Goal: Information Seeking & Learning: Learn about a topic

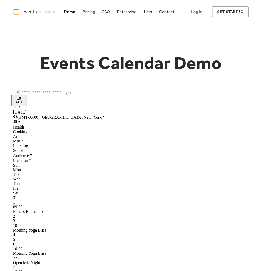
scroll to position [229, 0]
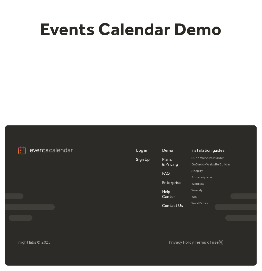
scroll to position [33, 0]
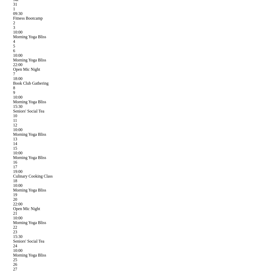
scroll to position [262, 0]
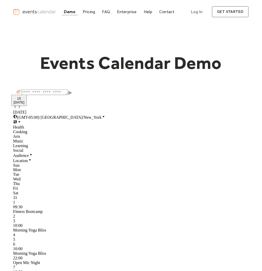
scroll to position [262, 0]
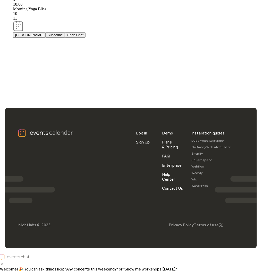
scroll to position [649, 0]
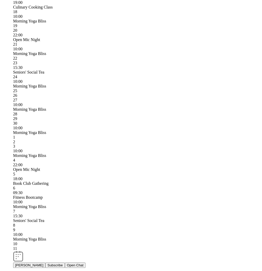
scroll to position [362, 0]
click at [86, 263] on button "Open Chat" at bounding box center [75, 265] width 21 height 5
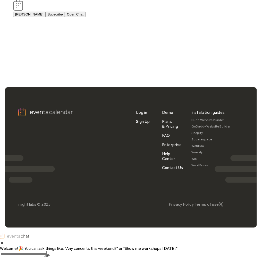
scroll to position [648, 0]
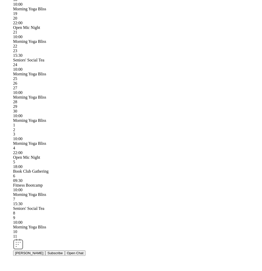
scroll to position [333, 0]
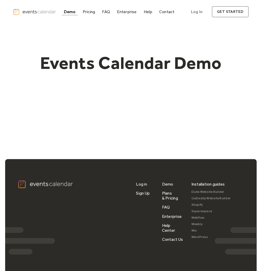
scroll to position [333, 0]
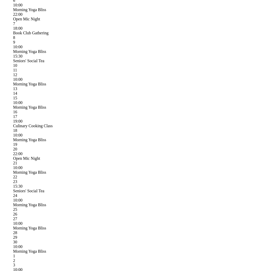
scroll to position [320, 0]
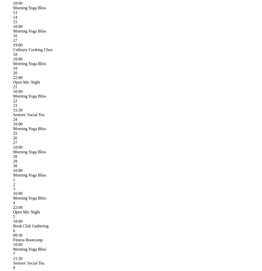
click at [97, 173] on div "Morning Yoga Bliss" at bounding box center [131, 175] width 236 height 5
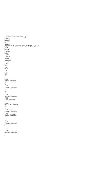
scroll to position [60, 0]
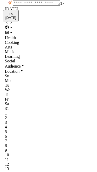
click at [47, 120] on div "3" at bounding box center [48, 122] width 87 height 5
click at [9, 29] on icon at bounding box center [7, 28] width 4 height 4
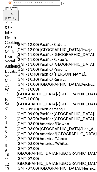
click at [9, 34] on icon at bounding box center [6, 32] width 3 height 3
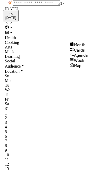
click at [9, 29] on icon at bounding box center [7, 28] width 4 height 4
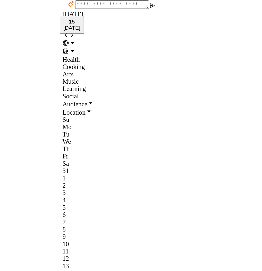
scroll to position [54, 0]
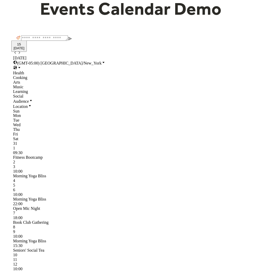
click at [236, 62] on div "(GMT-05:00) [GEOGRAPHIC_DATA]/New_York" at bounding box center [131, 65] width 236 height 10
click at [102, 64] on span "(GMT-05:00) [GEOGRAPHIC_DATA]/New_York" at bounding box center [59, 63] width 85 height 4
click at [191, 60] on div "15 Today September 2025 (GMT-05:00) America/New_York" at bounding box center [131, 56] width 236 height 29
click at [102, 64] on span "(GMT-05:00) [GEOGRAPHIC_DATA]/New_York" at bounding box center [59, 63] width 85 height 4
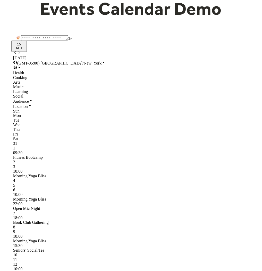
click at [102, 64] on span "(GMT-05:00) [GEOGRAPHIC_DATA]/New_York" at bounding box center [59, 63] width 85 height 4
click at [102, 63] on span "(GMT-05:00) [GEOGRAPHIC_DATA]/New_York" at bounding box center [59, 63] width 85 height 4
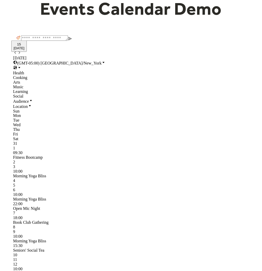
click at [102, 63] on span "(GMT-05:00) [GEOGRAPHIC_DATA]/New_York" at bounding box center [59, 63] width 85 height 4
click at [102, 65] on span "(GMT-05:00) [GEOGRAPHIC_DATA]/New_York" at bounding box center [59, 63] width 85 height 4
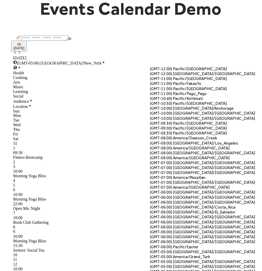
click at [102, 64] on span "(GMT-05:00) [GEOGRAPHIC_DATA]/New_York" at bounding box center [59, 63] width 85 height 4
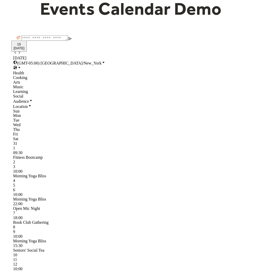
click at [102, 64] on span "(GMT-05:00) [GEOGRAPHIC_DATA]/New_York" at bounding box center [59, 63] width 85 height 4
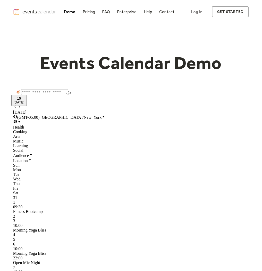
click at [102, 118] on span "(GMT-05:00) [GEOGRAPHIC_DATA]/New_York" at bounding box center [59, 117] width 85 height 4
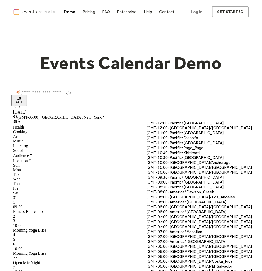
scroll to position [436, 0]
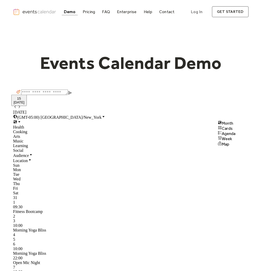
click at [17, 120] on icon at bounding box center [15, 121] width 3 height 3
click at [162, 117] on div "15 [DATE] [DATE] (GMT-05:00) [GEOGRAPHIC_DATA]/New_York" at bounding box center [131, 110] width 236 height 29
click at [57, 158] on div "Location" at bounding box center [131, 160] width 236 height 5
click at [29, 153] on div "Audience" at bounding box center [131, 155] width 236 height 5
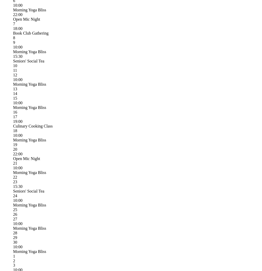
scroll to position [258, 0]
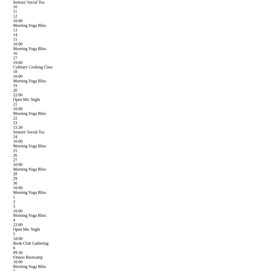
scroll to position [348, 0]
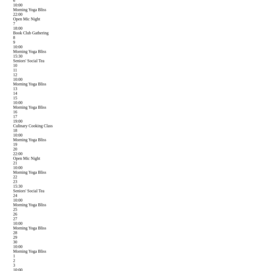
scroll to position [233, 0]
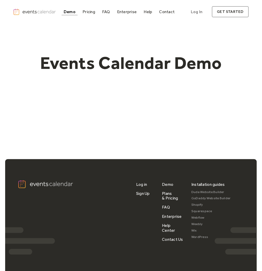
scroll to position [233, 0]
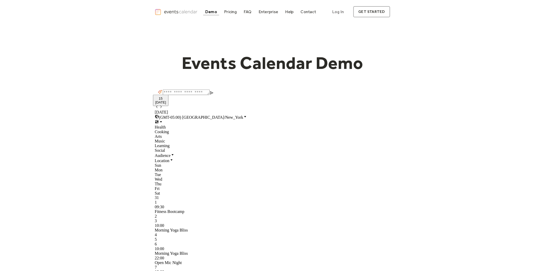
scroll to position [119, 0]
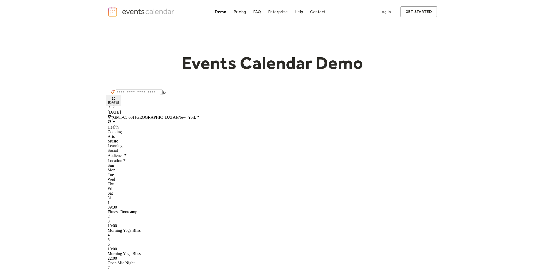
scroll to position [29, 0]
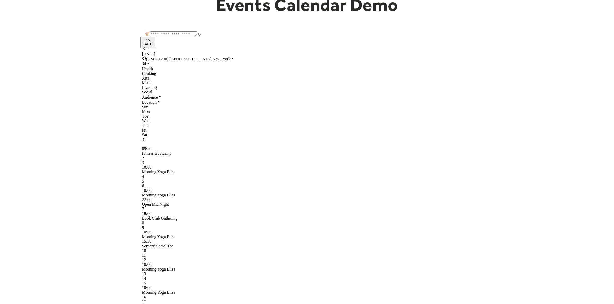
scroll to position [26, 0]
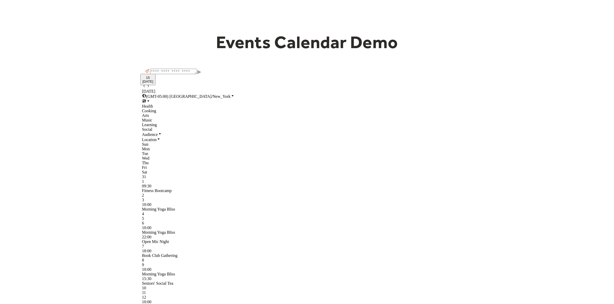
scroll to position [32, 0]
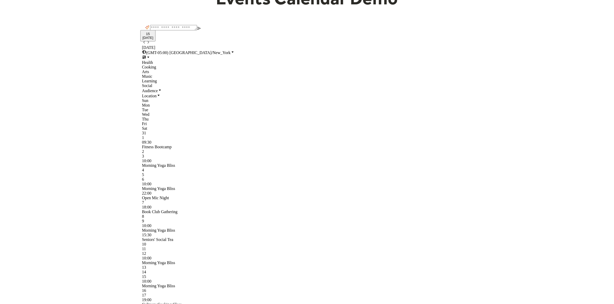
click at [197, 30] on textarea at bounding box center [173, 27] width 47 height 5
click at [571, 167] on div "Events Calendar Demo Loading the Events Calendar..." at bounding box center [307, 276] width 614 height 635
click at [146, 55] on icon at bounding box center [144, 57] width 4 height 4
click at [455, 66] on span "Cards" at bounding box center [450, 63] width 11 height 5
